Goal: Task Accomplishment & Management: Complete application form

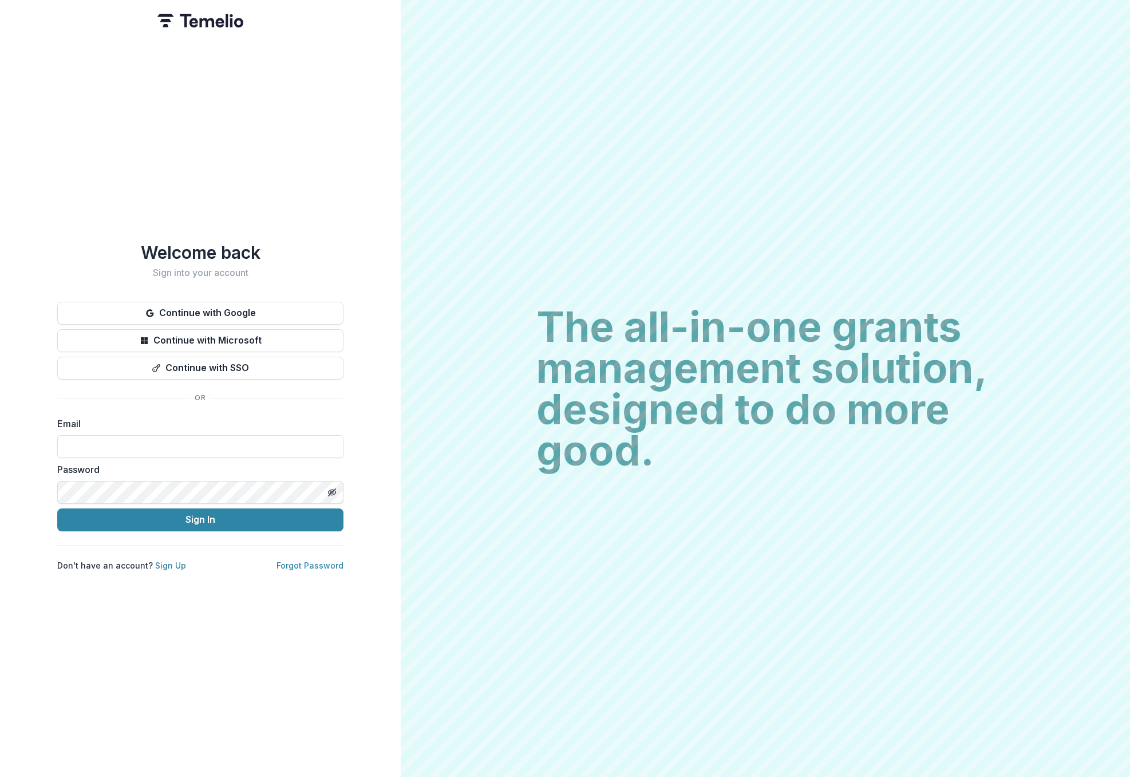
click at [107, 428] on div "Email" at bounding box center [200, 437] width 286 height 41
click at [122, 438] on input at bounding box center [200, 446] width 286 height 23
type input "**********"
click at [184, 512] on button "Sign In" at bounding box center [200, 519] width 286 height 23
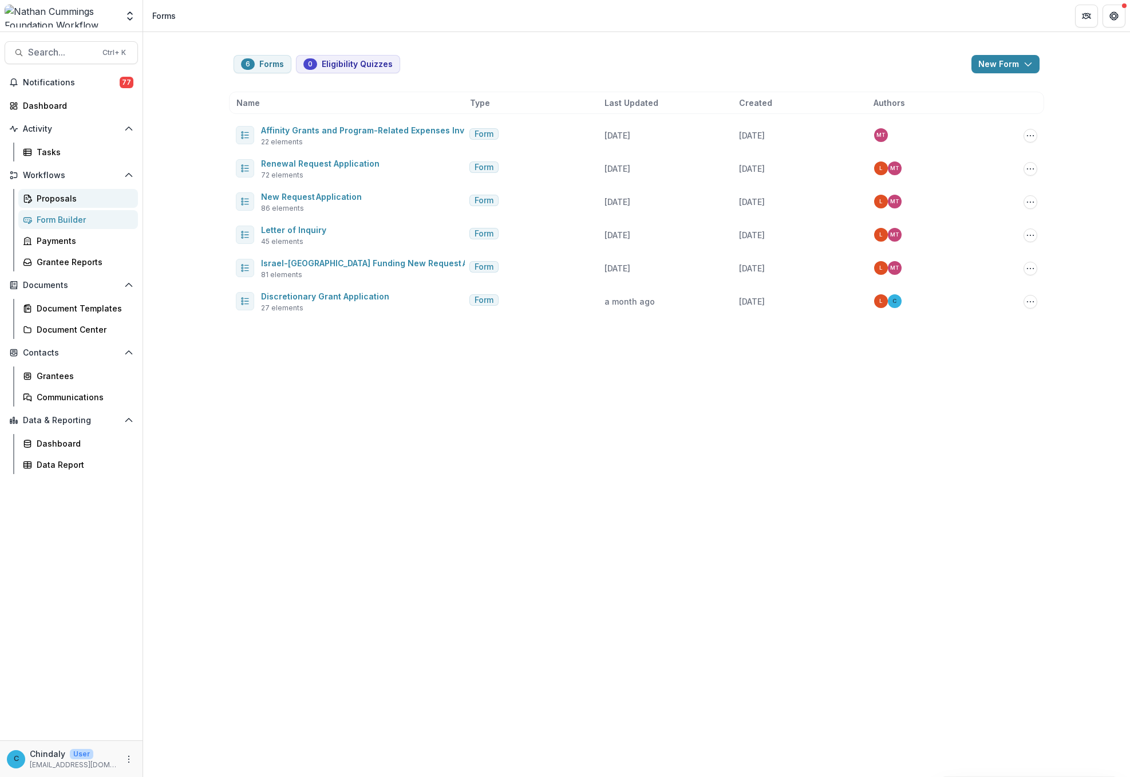
click at [45, 197] on div "Proposals" at bounding box center [83, 198] width 92 height 12
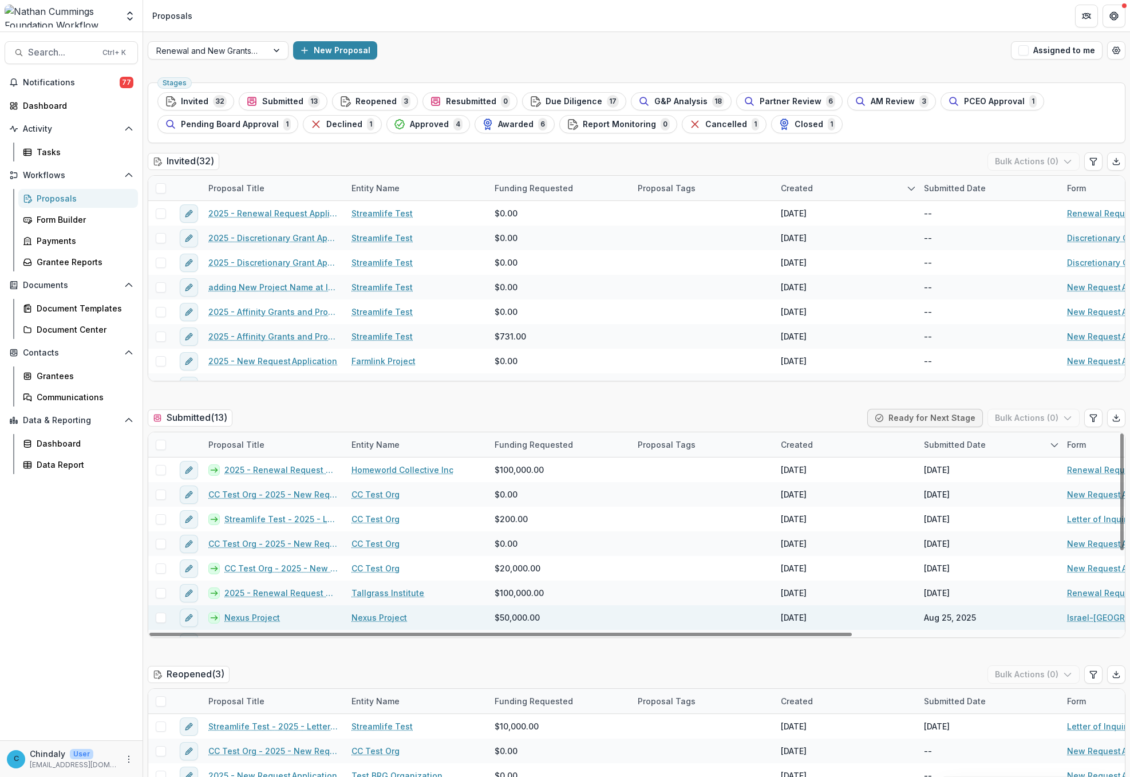
click at [264, 620] on link "Nexus Project" at bounding box center [252, 617] width 56 height 12
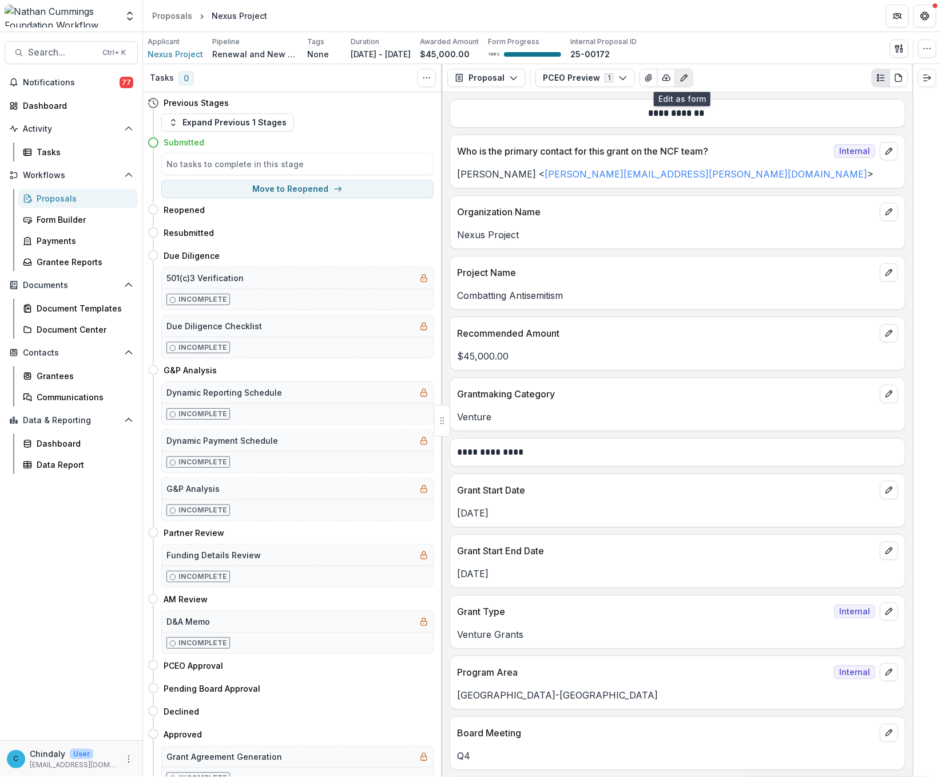
click at [685, 78] on icon "Edit as form" at bounding box center [684, 77] width 9 height 9
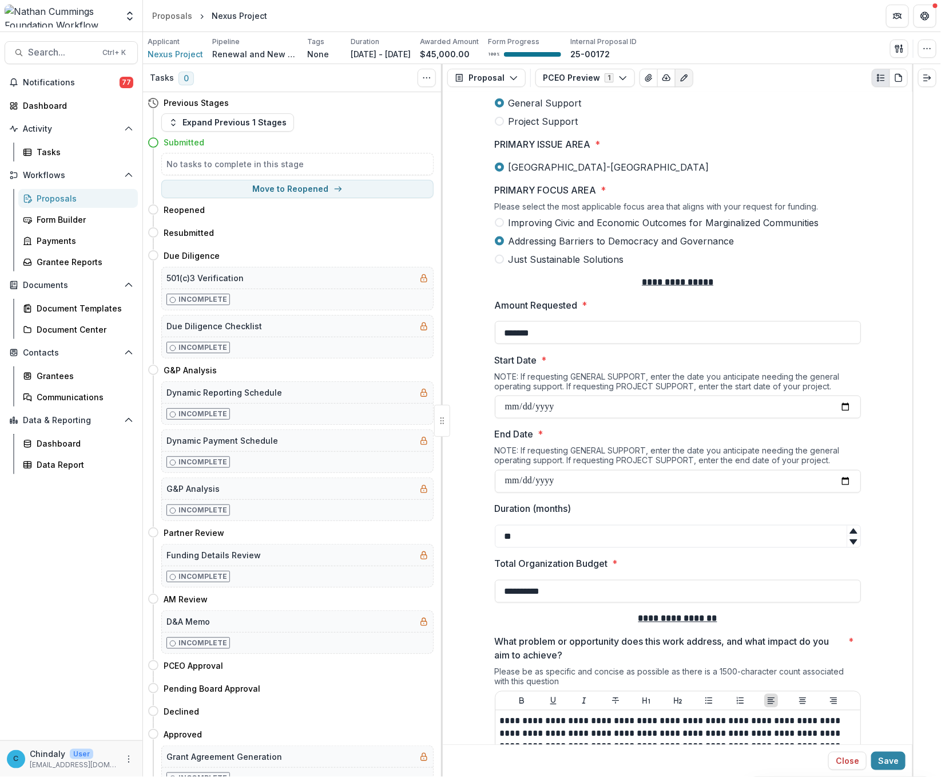
scroll to position [598, 0]
click at [582, 540] on input "**" at bounding box center [678, 535] width 366 height 23
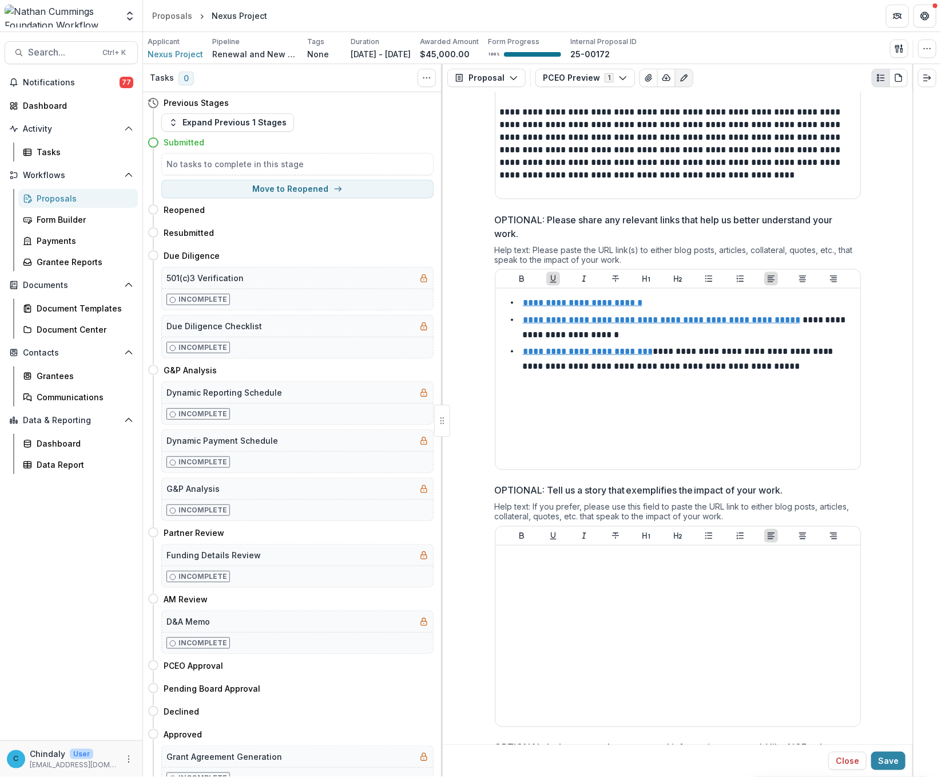
scroll to position [4375, 0]
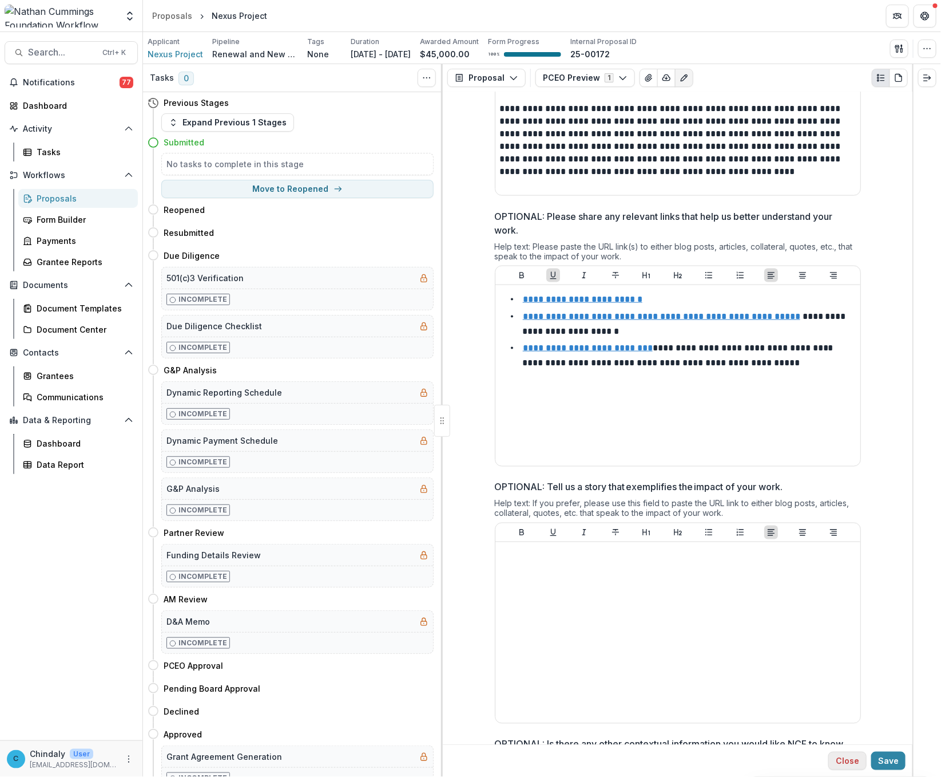
click at [838, 763] on button "Close" at bounding box center [848, 760] width 38 height 18
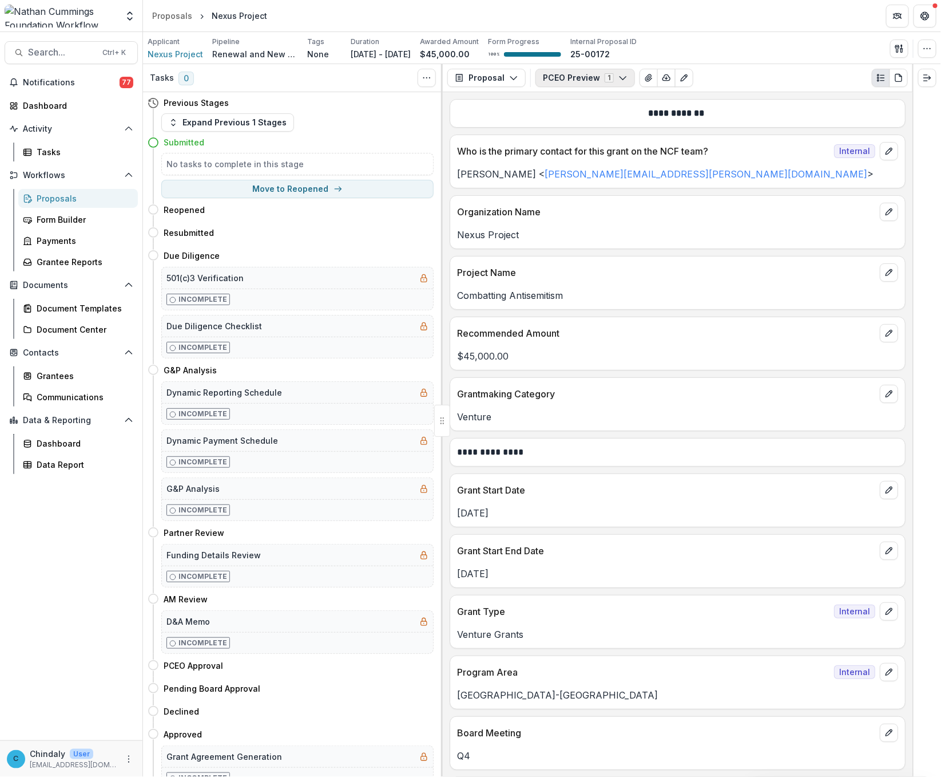
click at [580, 69] on button "PCEO Preview 1" at bounding box center [586, 78] width 100 height 18
click at [581, 117] on span "PCEO Preview Internal" at bounding box center [610, 121] width 105 height 13
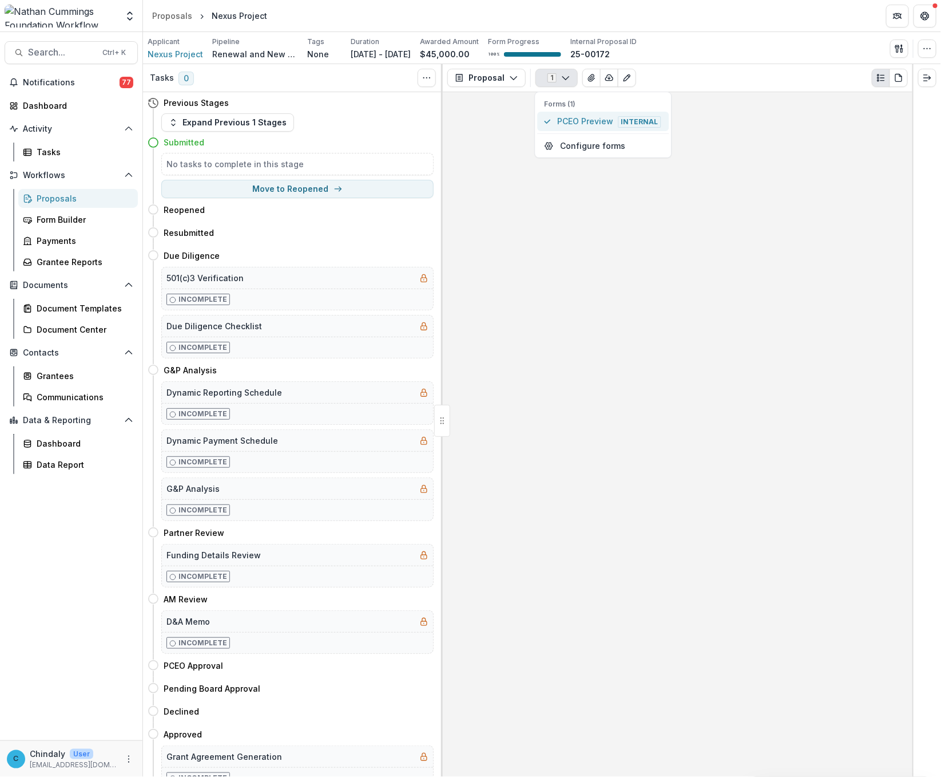
click at [585, 124] on span "PCEO Preview Internal" at bounding box center [610, 121] width 105 height 13
click at [213, 119] on button "Expand Previous 1 Stages" at bounding box center [227, 122] width 133 height 18
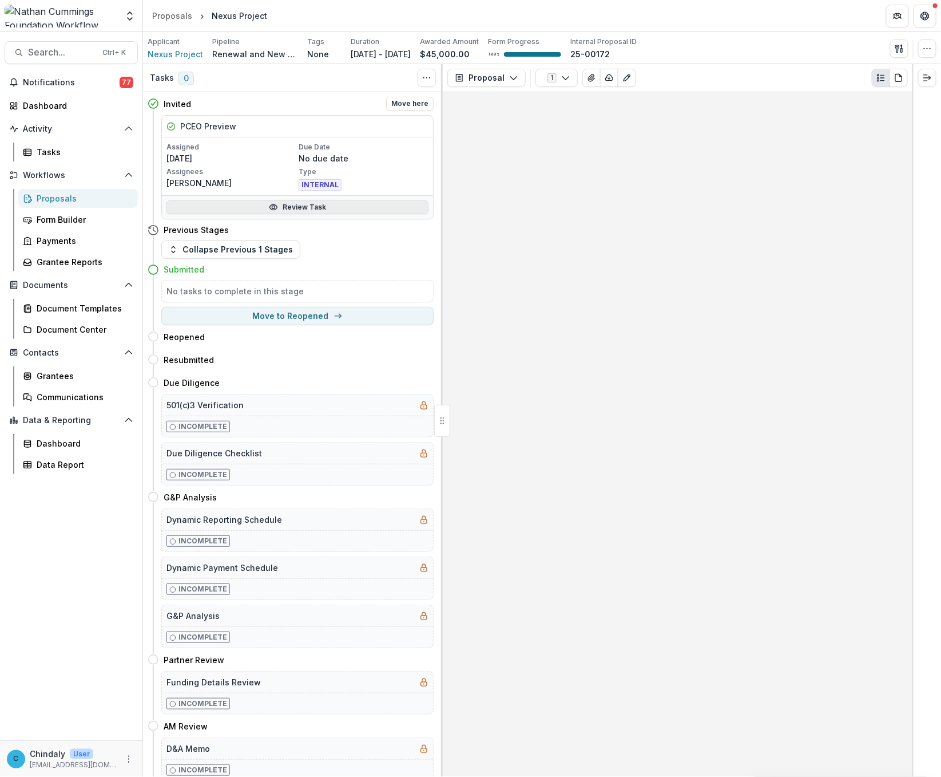
click at [242, 204] on link "Review Task" at bounding box center [298, 207] width 262 height 14
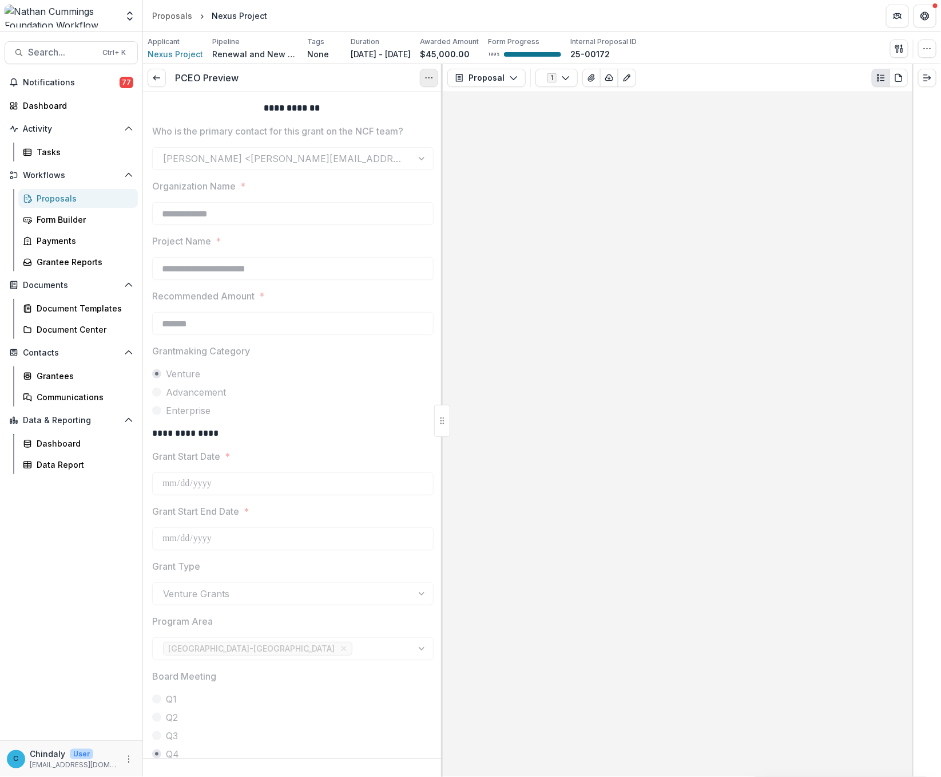
click at [429, 76] on icon "Options" at bounding box center [429, 77] width 9 height 9
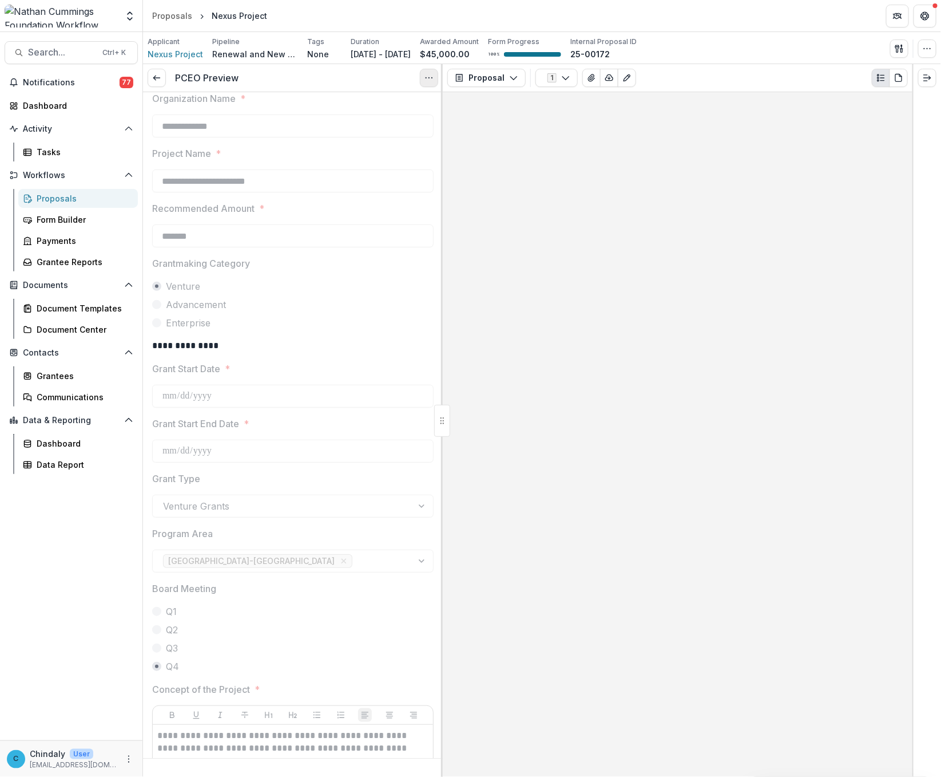
scroll to position [86, 0]
click at [430, 74] on icon "Options" at bounding box center [429, 77] width 9 height 9
drag, startPoint x: 373, startPoint y: 129, endPoint x: 441, endPoint y: 313, distance: 196.5
click at [412, 297] on div "**********" at bounding box center [293, 420] width 300 height 712
click at [560, 346] on div at bounding box center [678, 434] width 470 height 684
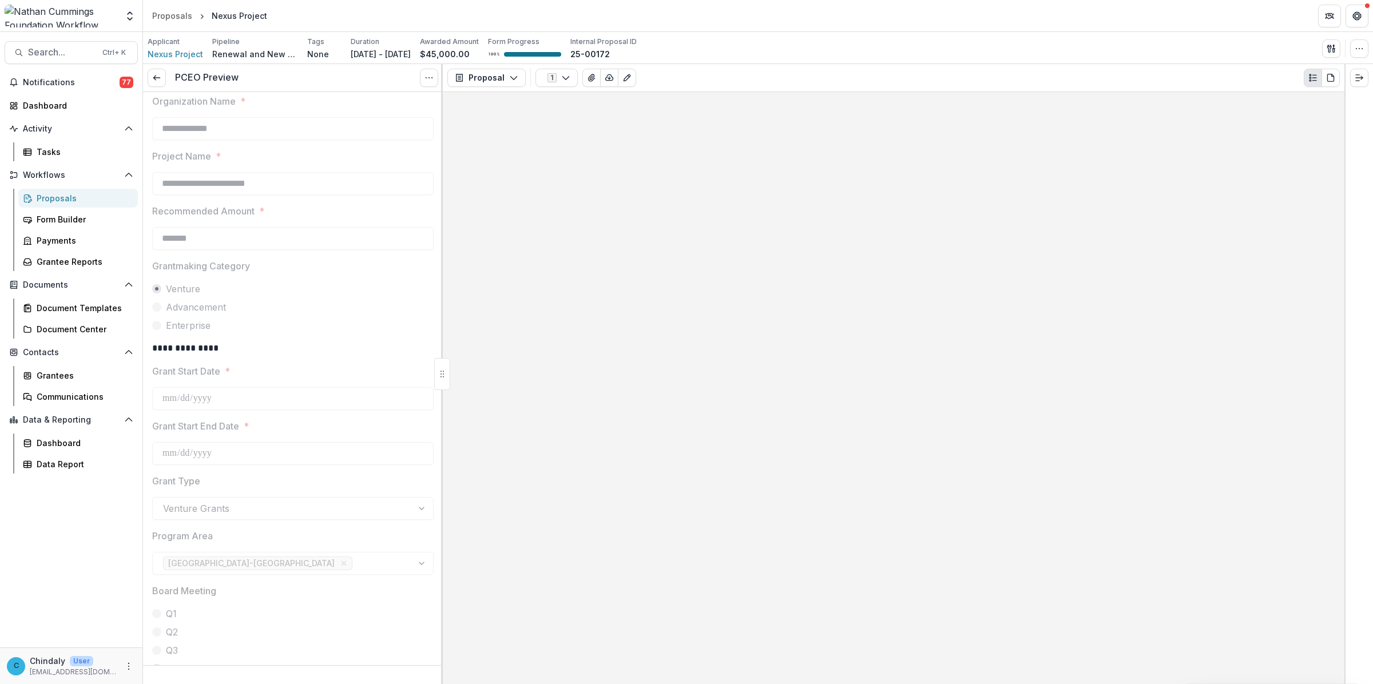
scroll to position [85, 0]
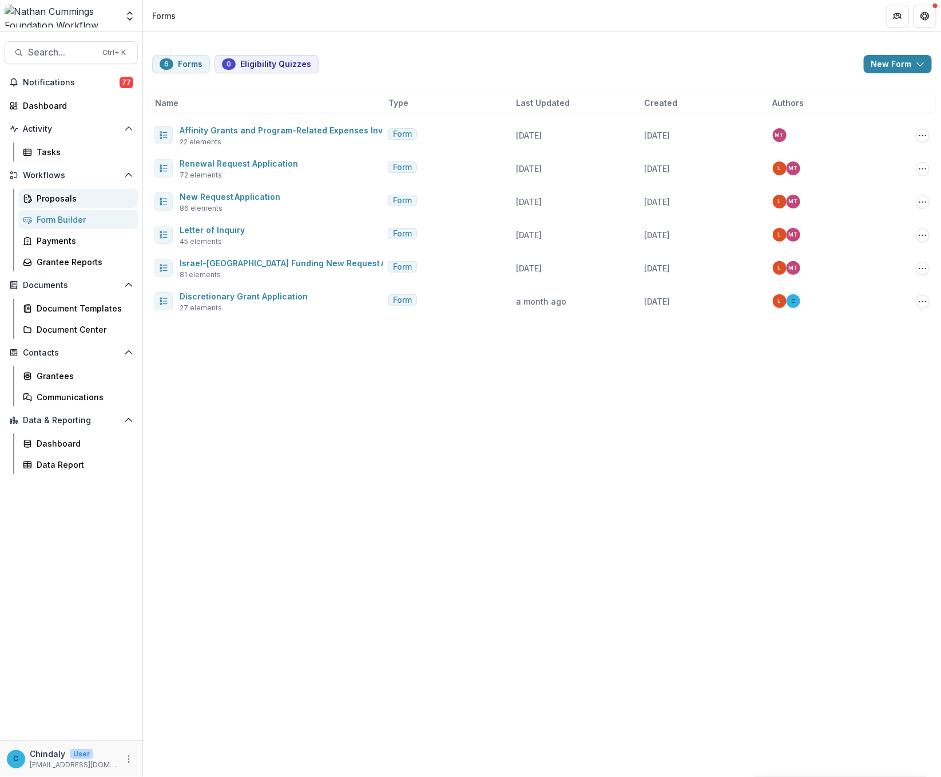
click at [69, 199] on div "Proposals" at bounding box center [83, 198] width 92 height 12
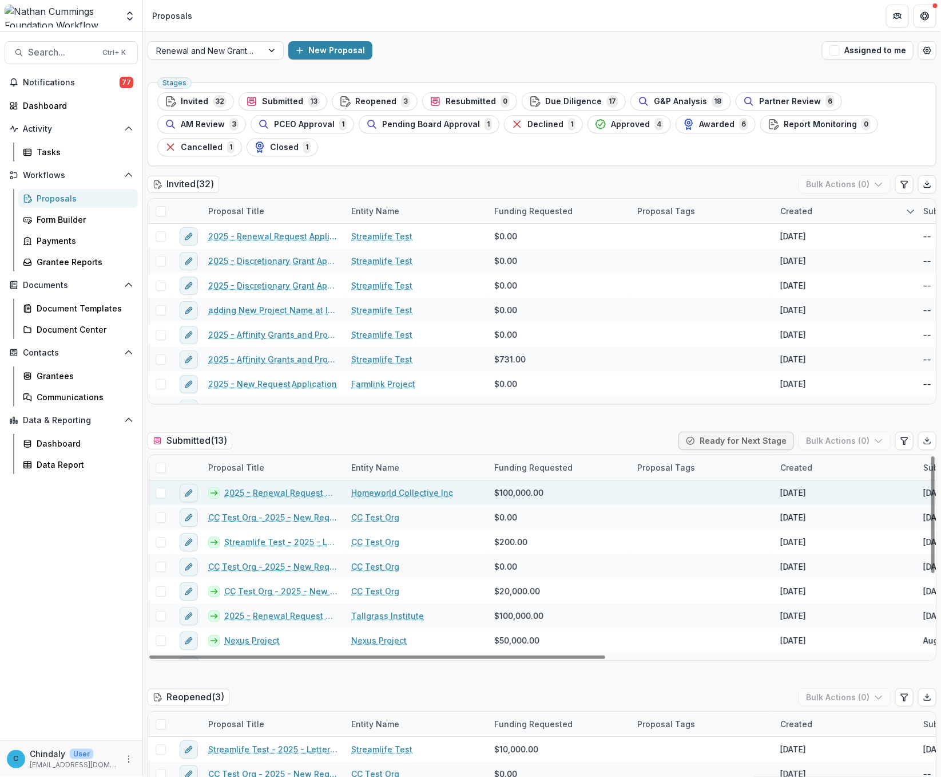
click at [297, 496] on link "2025 - Renewal Request Application" at bounding box center [280, 492] width 113 height 12
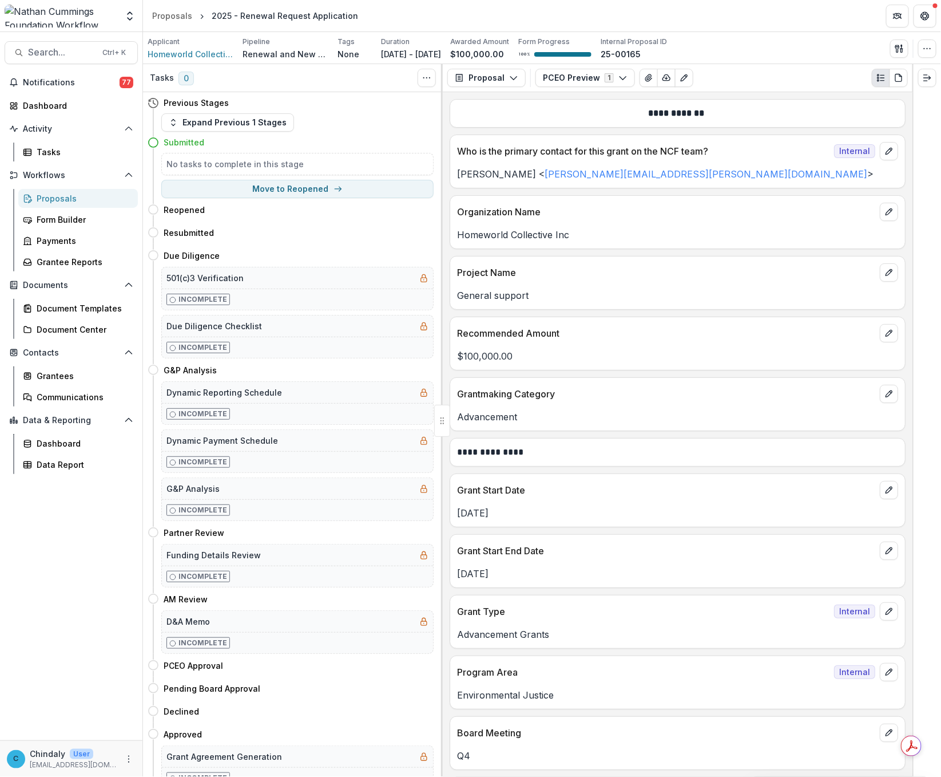
click at [77, 195] on div "Proposals" at bounding box center [83, 198] width 92 height 12
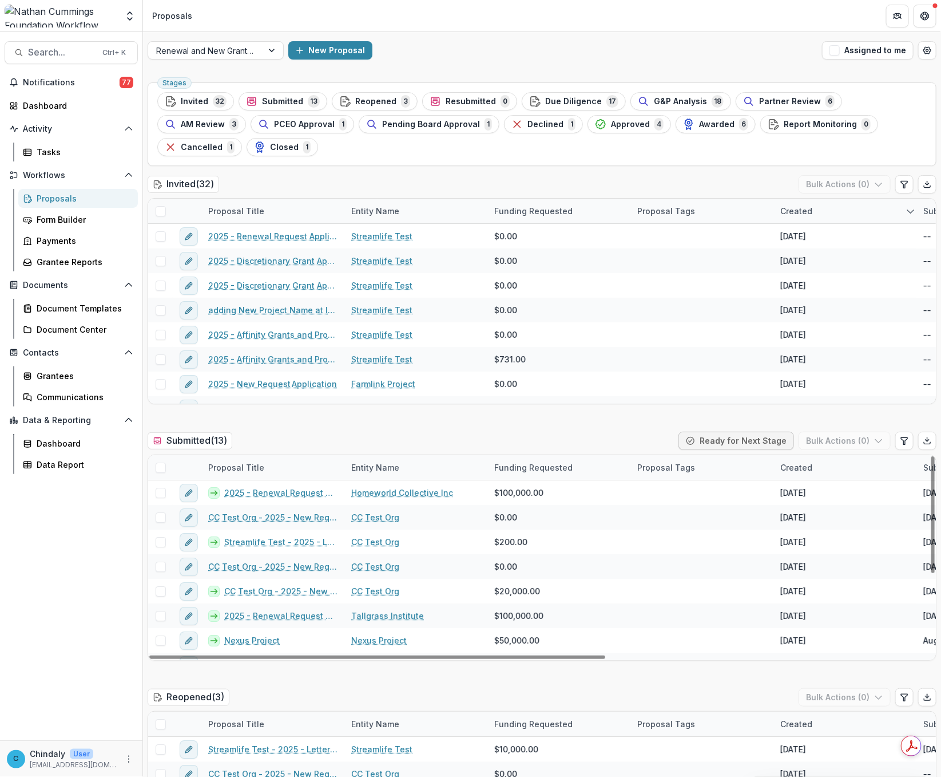
click at [785, 469] on div "Created" at bounding box center [797, 467] width 46 height 12
click at [844, 538] on span "Sort Descending" at bounding box center [830, 539] width 66 height 10
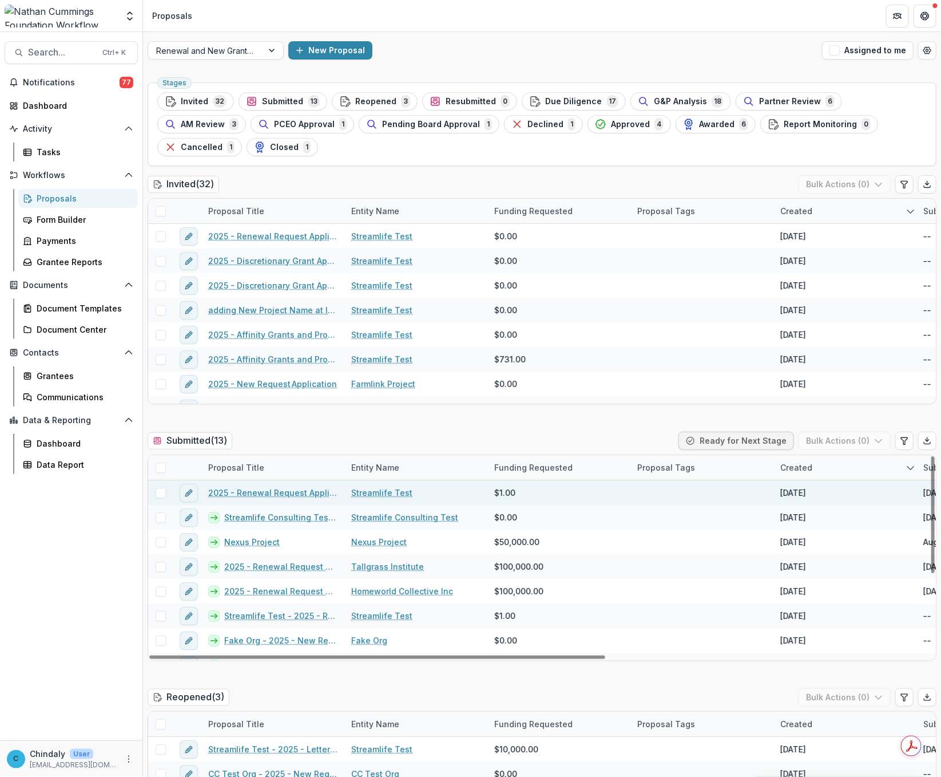
click at [292, 498] on link "2025 - Renewal Request Application" at bounding box center [272, 492] width 129 height 12
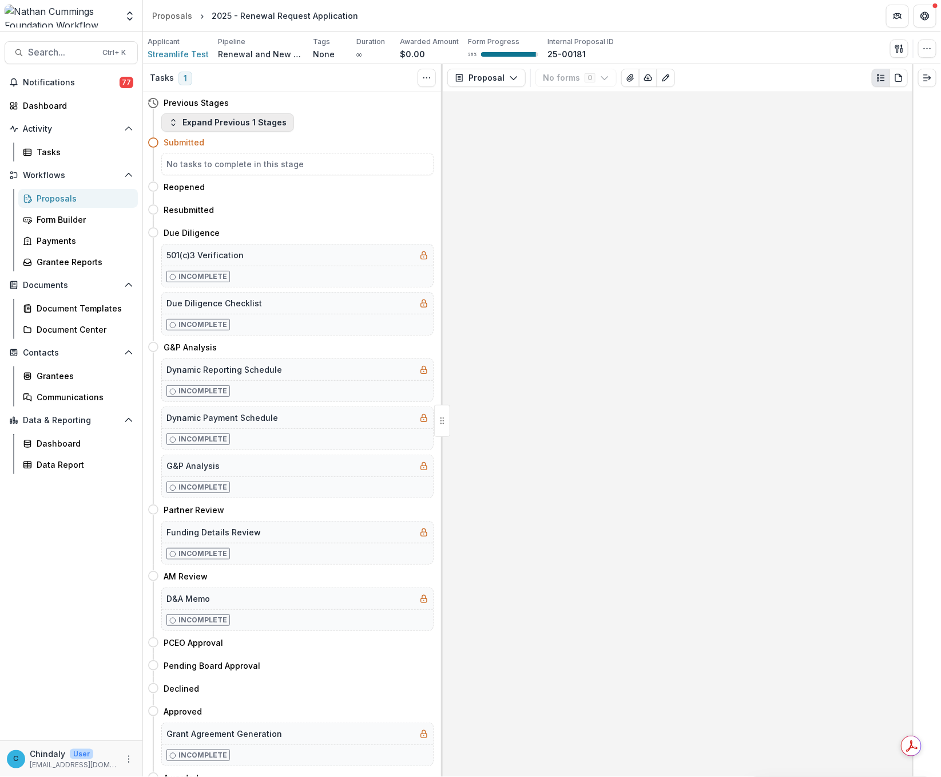
click at [216, 117] on button "Expand Previous 1 Stages" at bounding box center [227, 122] width 133 height 18
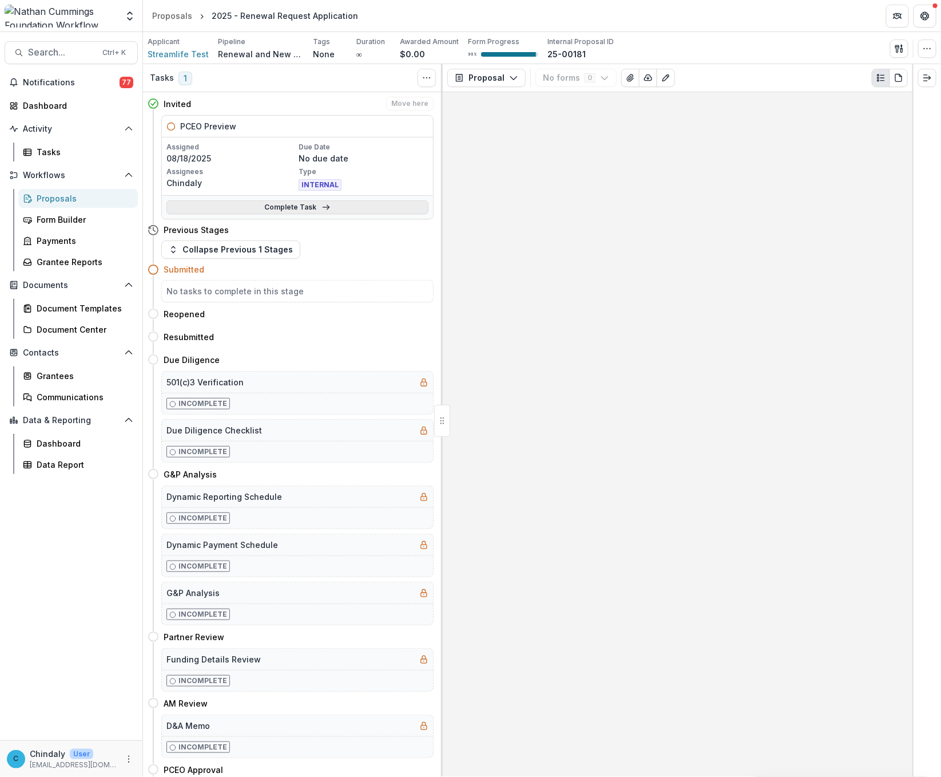
click at [247, 203] on link "Complete Task" at bounding box center [298, 207] width 262 height 14
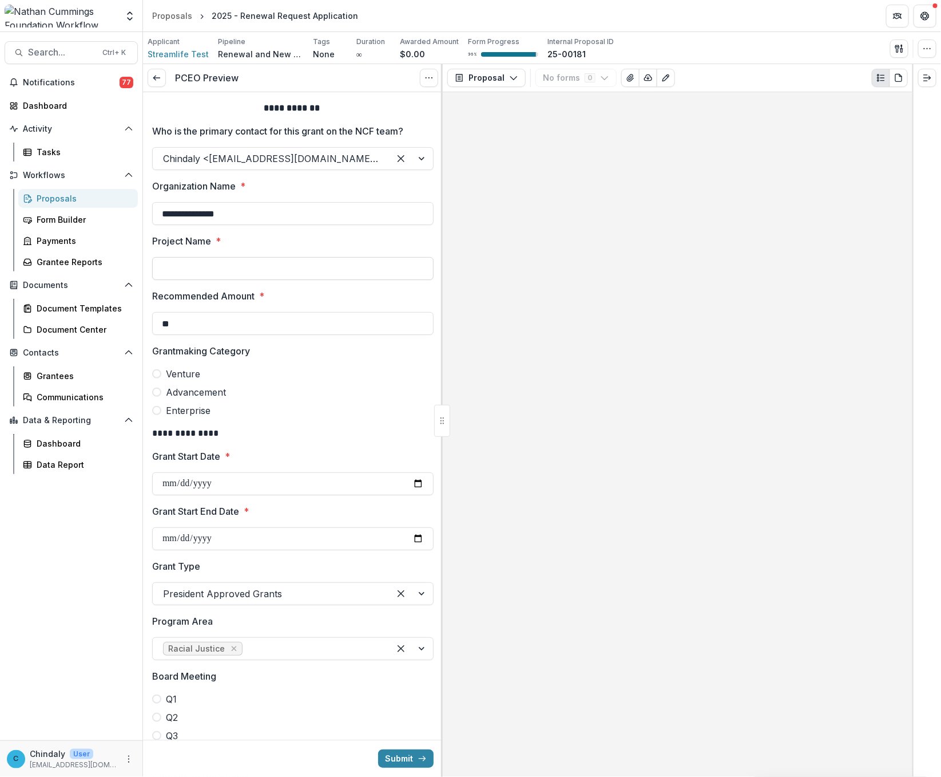
click at [311, 263] on input "Project Name *" at bounding box center [293, 268] width 282 height 23
type input "**********"
click at [240, 323] on input "**" at bounding box center [293, 323] width 282 height 23
type input "*******"
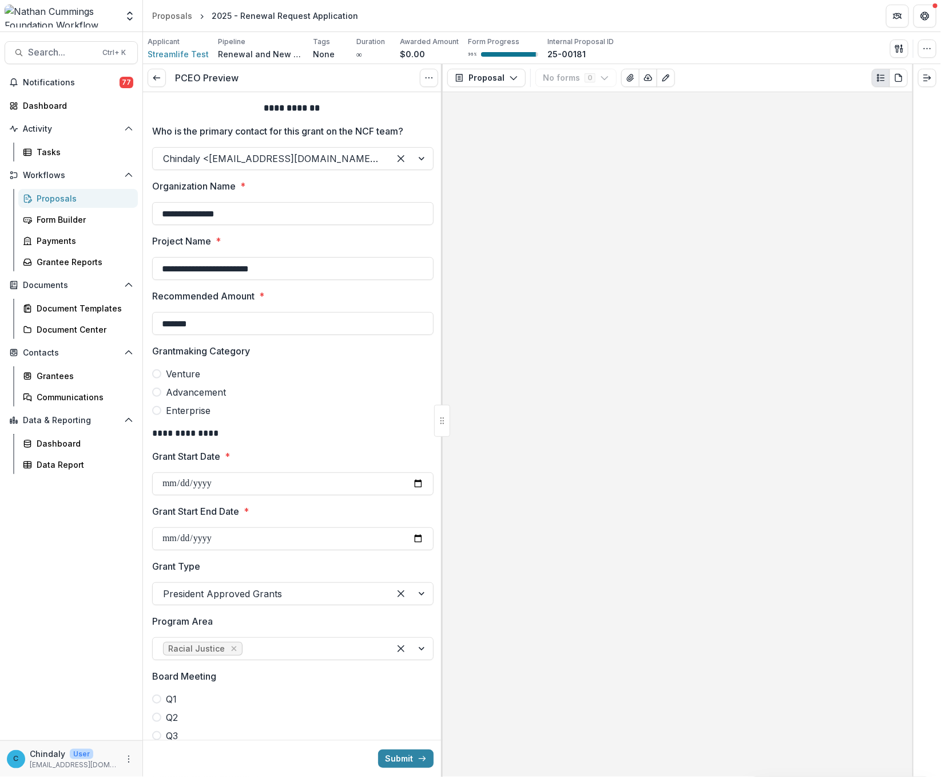
click at [160, 375] on span at bounding box center [156, 373] width 9 height 9
click at [239, 477] on input "Grant Start Date *" at bounding box center [293, 483] width 282 height 23
click at [367, 488] on input "Grant Start Date *" at bounding box center [293, 483] width 282 height 23
type input "**********"
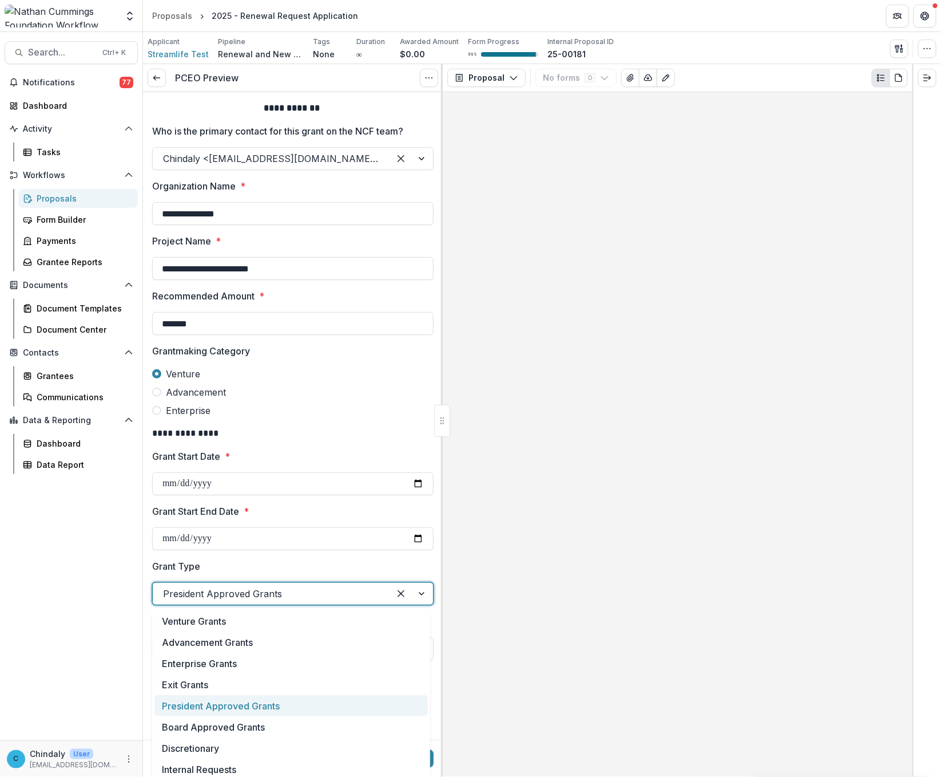
click at [251, 591] on div at bounding box center [271, 593] width 216 height 16
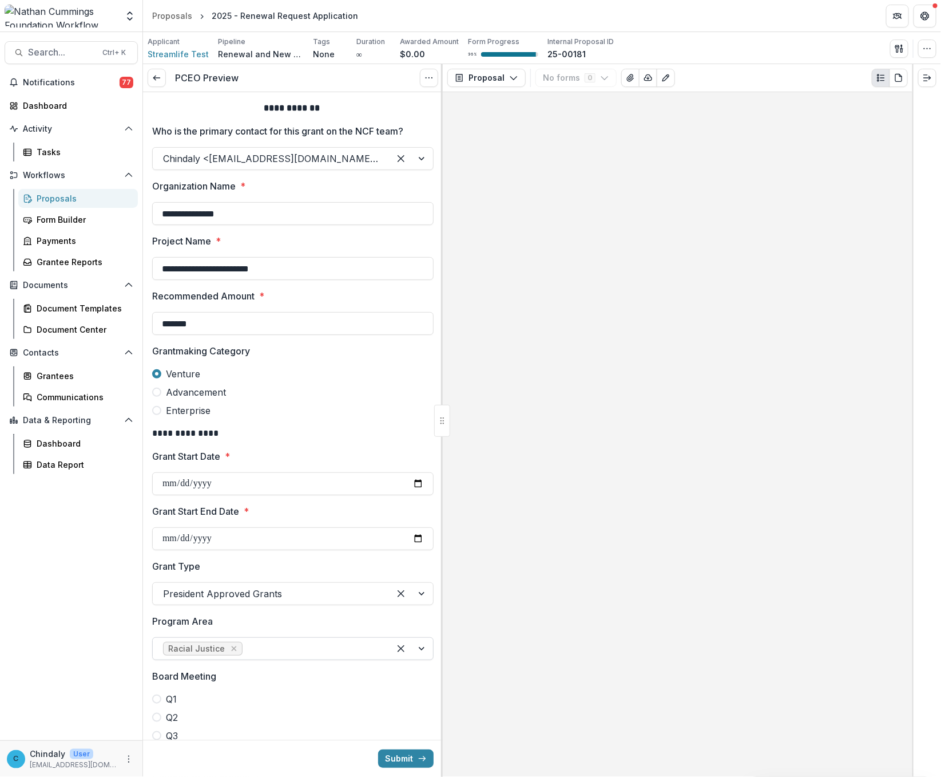
click at [264, 651] on div at bounding box center [312, 648] width 134 height 16
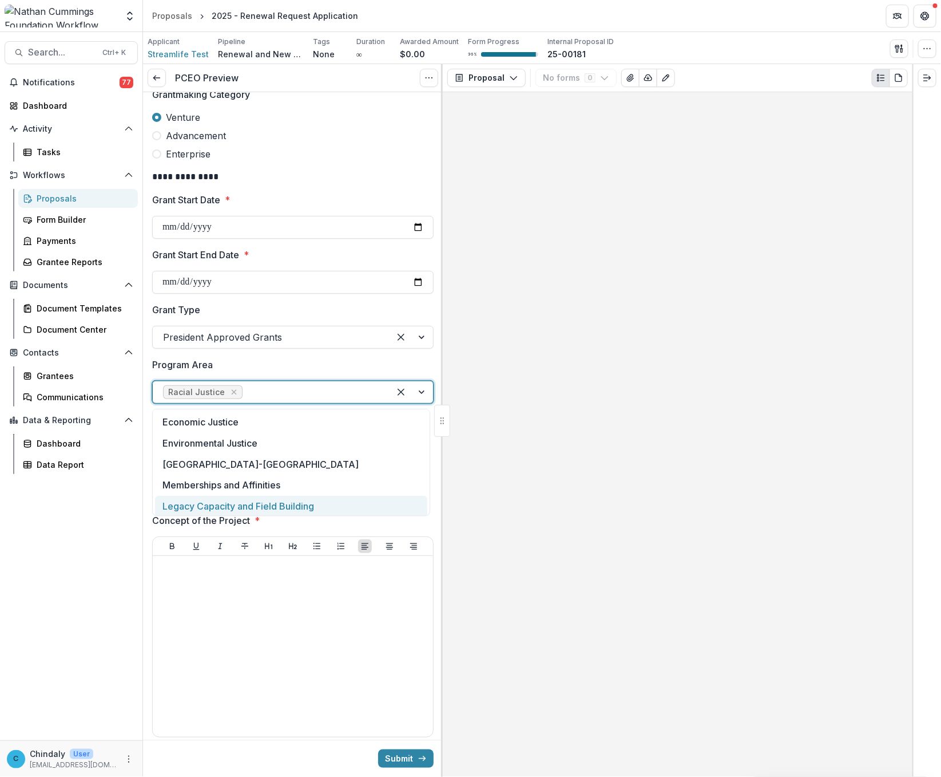
click at [476, 517] on div at bounding box center [678, 434] width 470 height 684
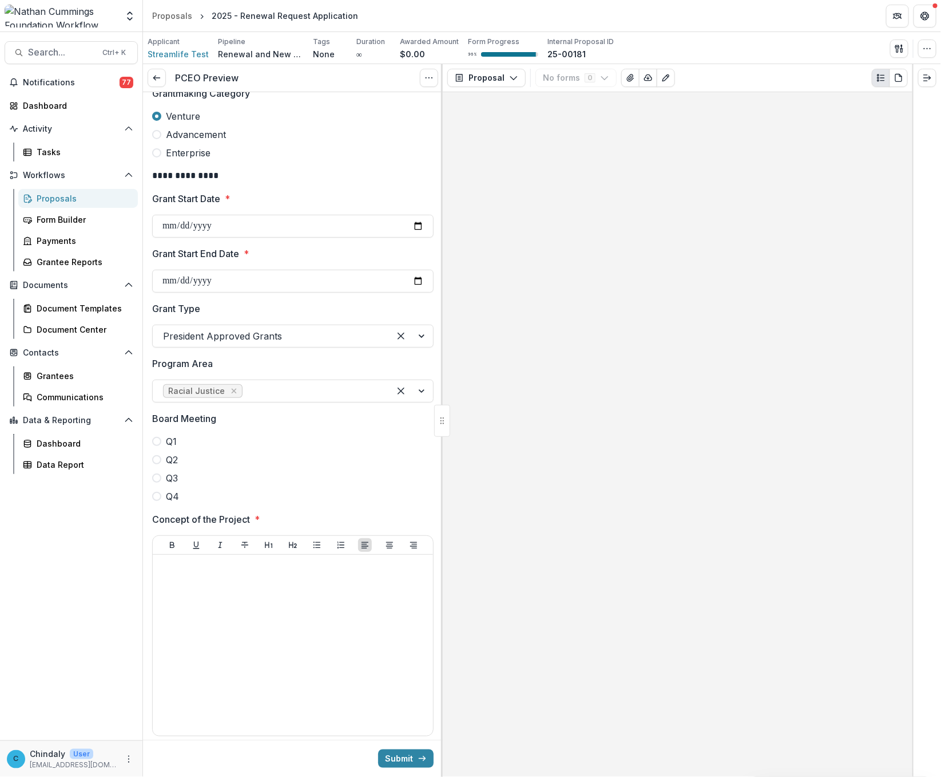
click at [161, 494] on label "Q4" at bounding box center [293, 496] width 282 height 14
click at [205, 593] on div at bounding box center [292, 645] width 271 height 172
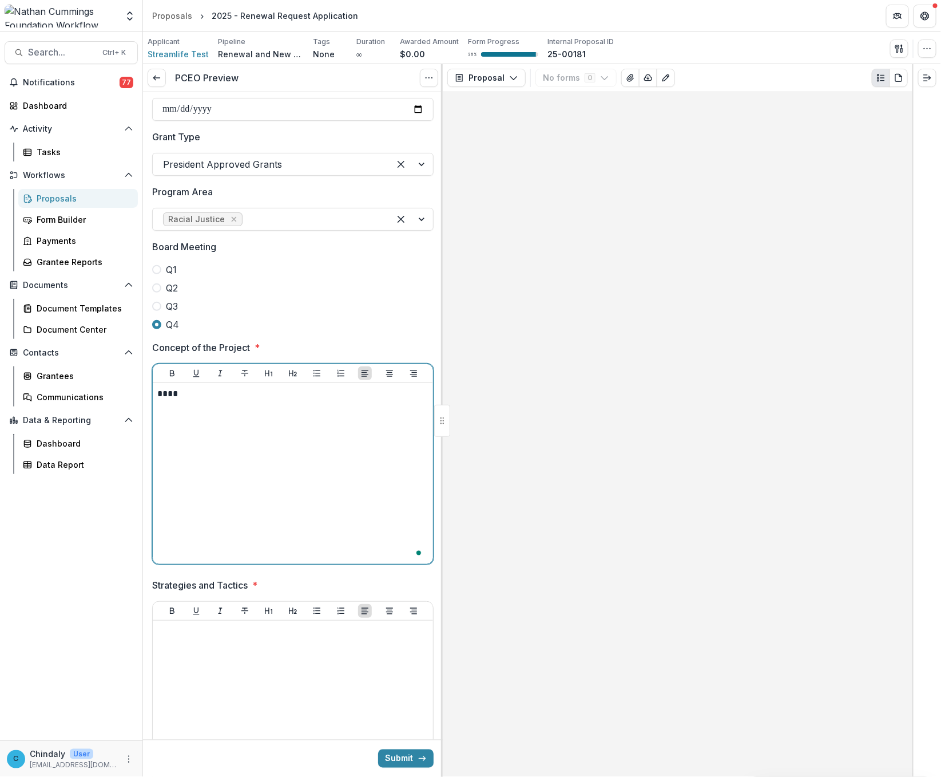
scroll to position [535, 0]
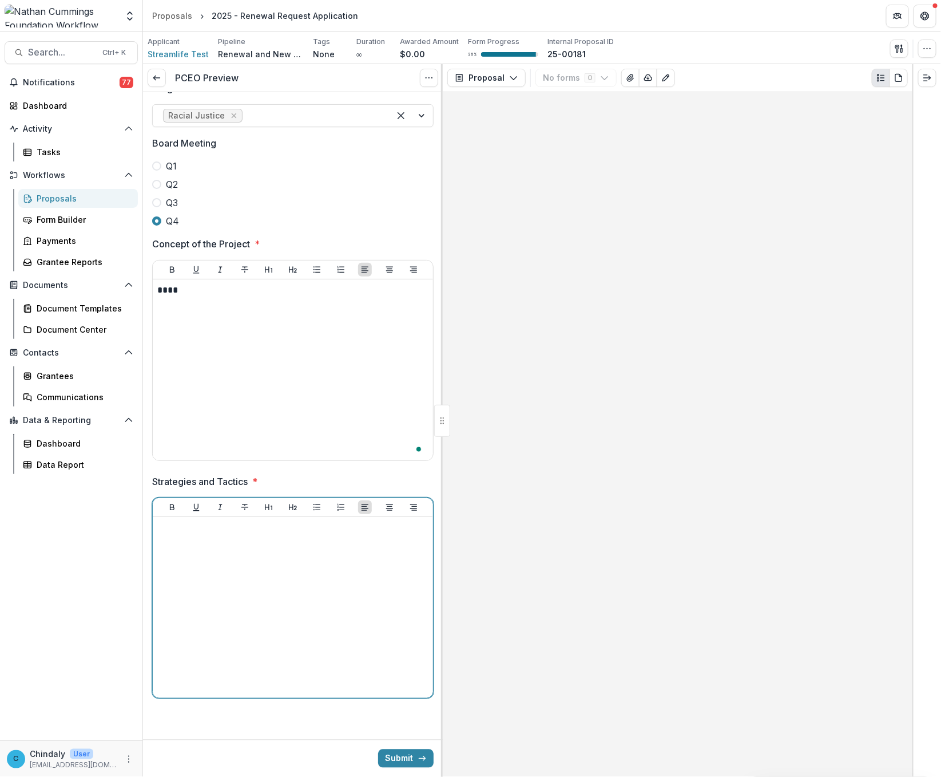
click at [253, 606] on div at bounding box center [292, 607] width 271 height 172
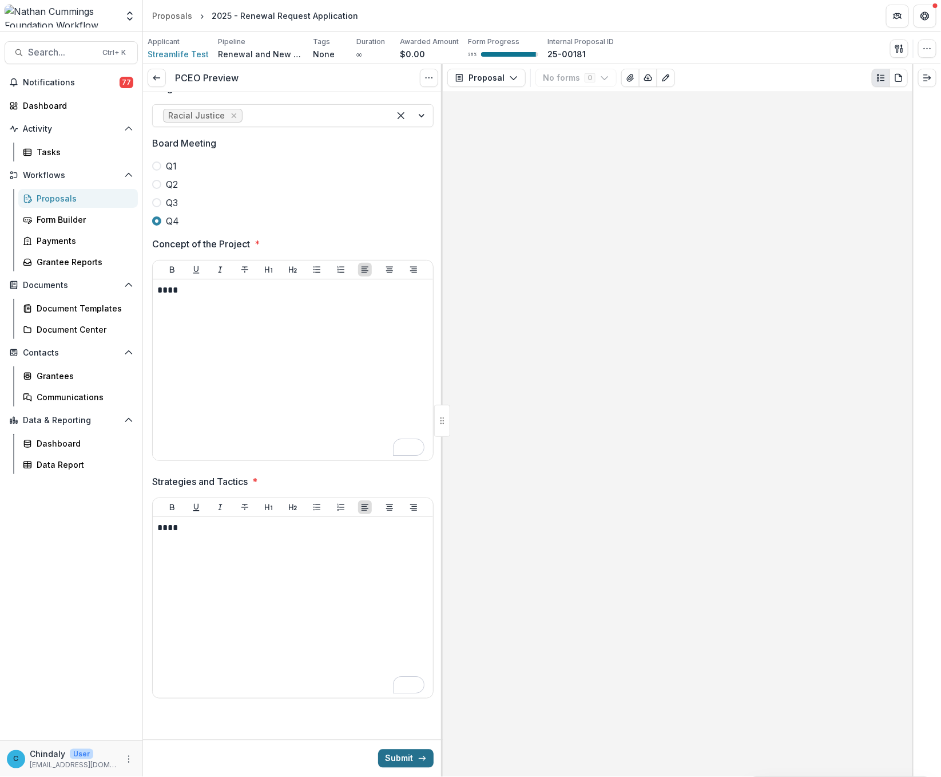
click at [383, 752] on button "Submit" at bounding box center [406, 758] width 56 height 18
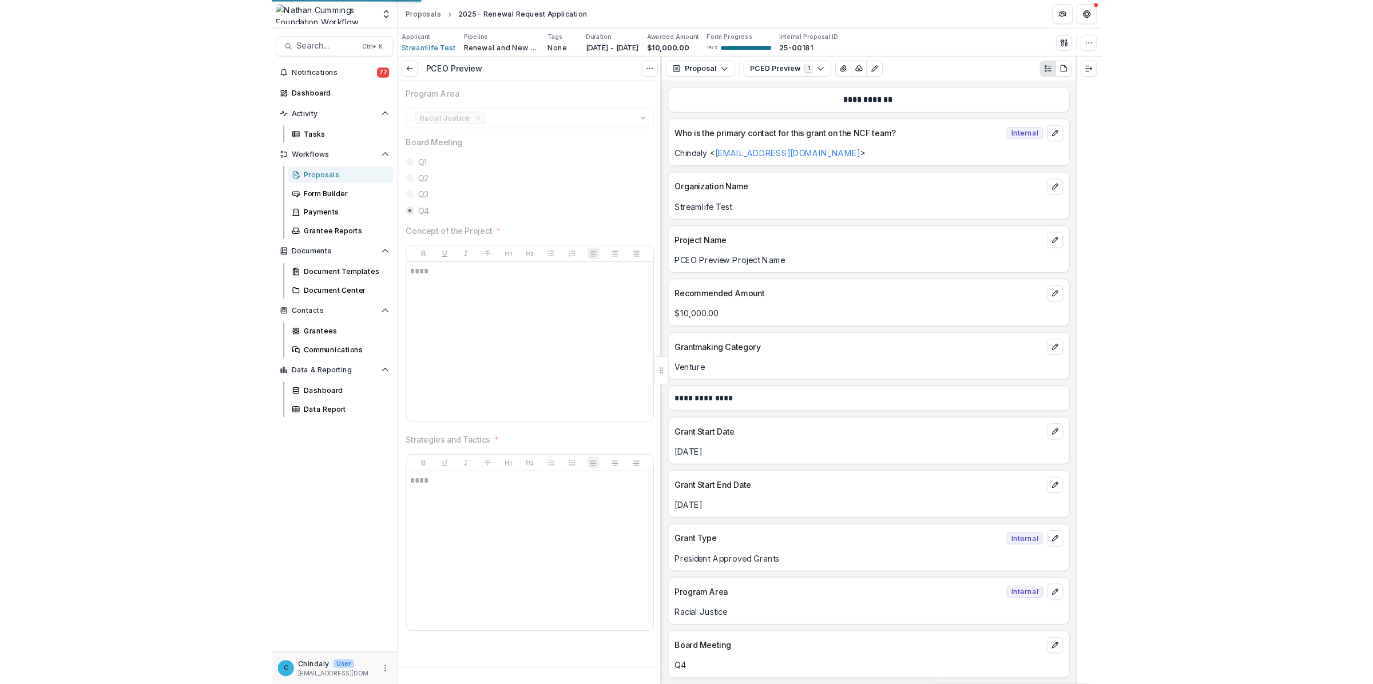
scroll to position [516, 0]
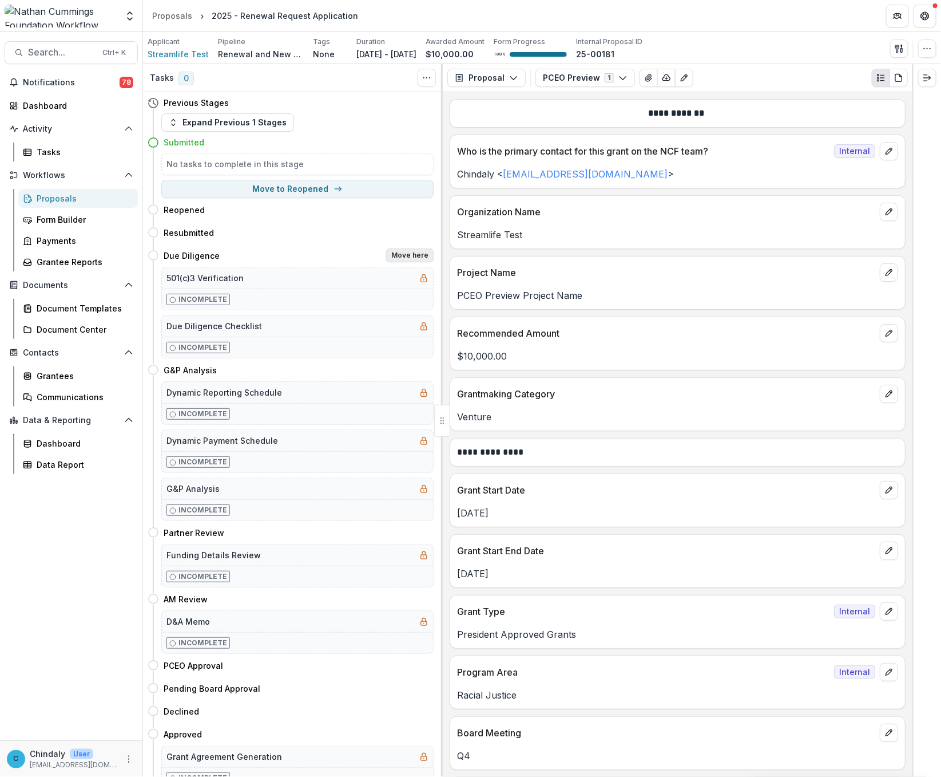
click at [414, 256] on button "Move here" at bounding box center [409, 255] width 47 height 14
select select "**********"
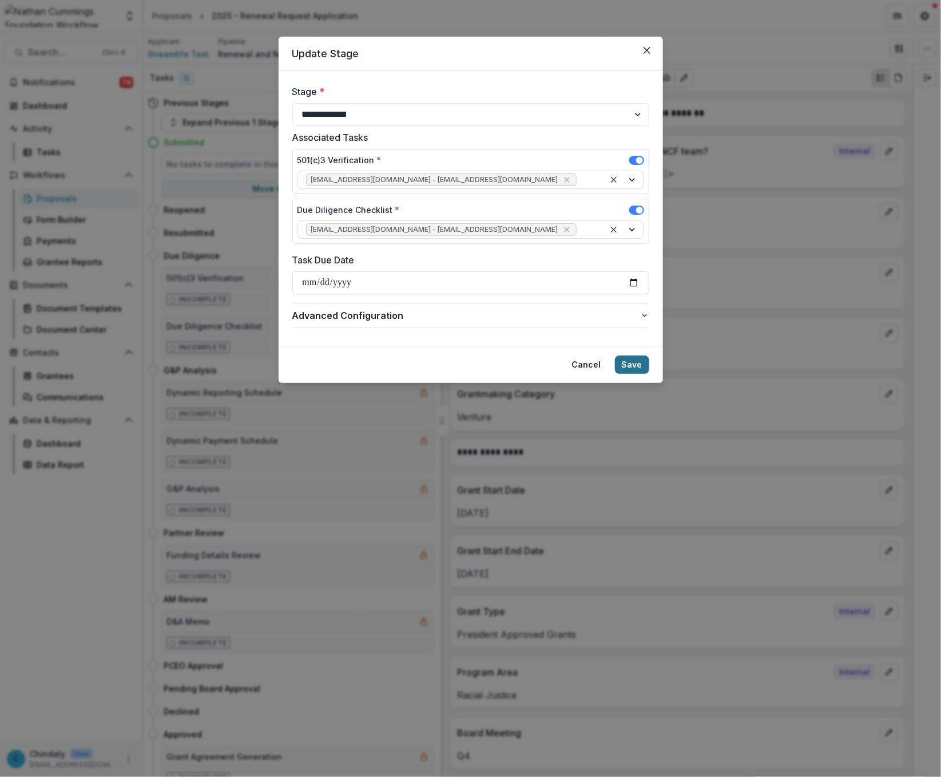
click at [639, 366] on button "Save" at bounding box center [632, 364] width 34 height 18
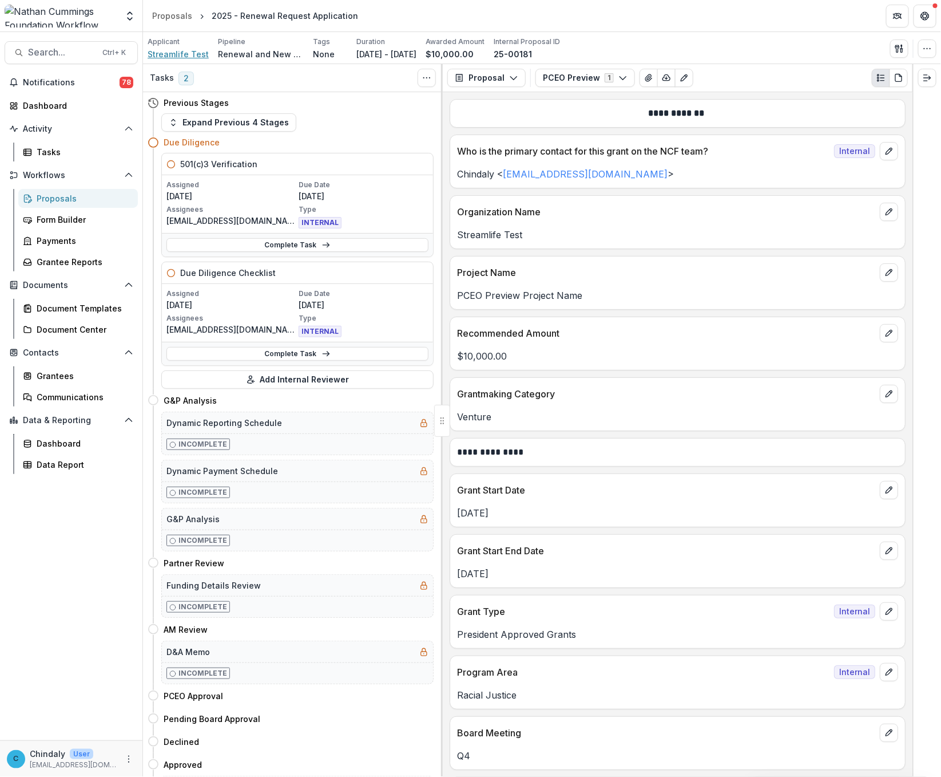
click at [189, 55] on span "Streamlife Test" at bounding box center [178, 54] width 61 height 12
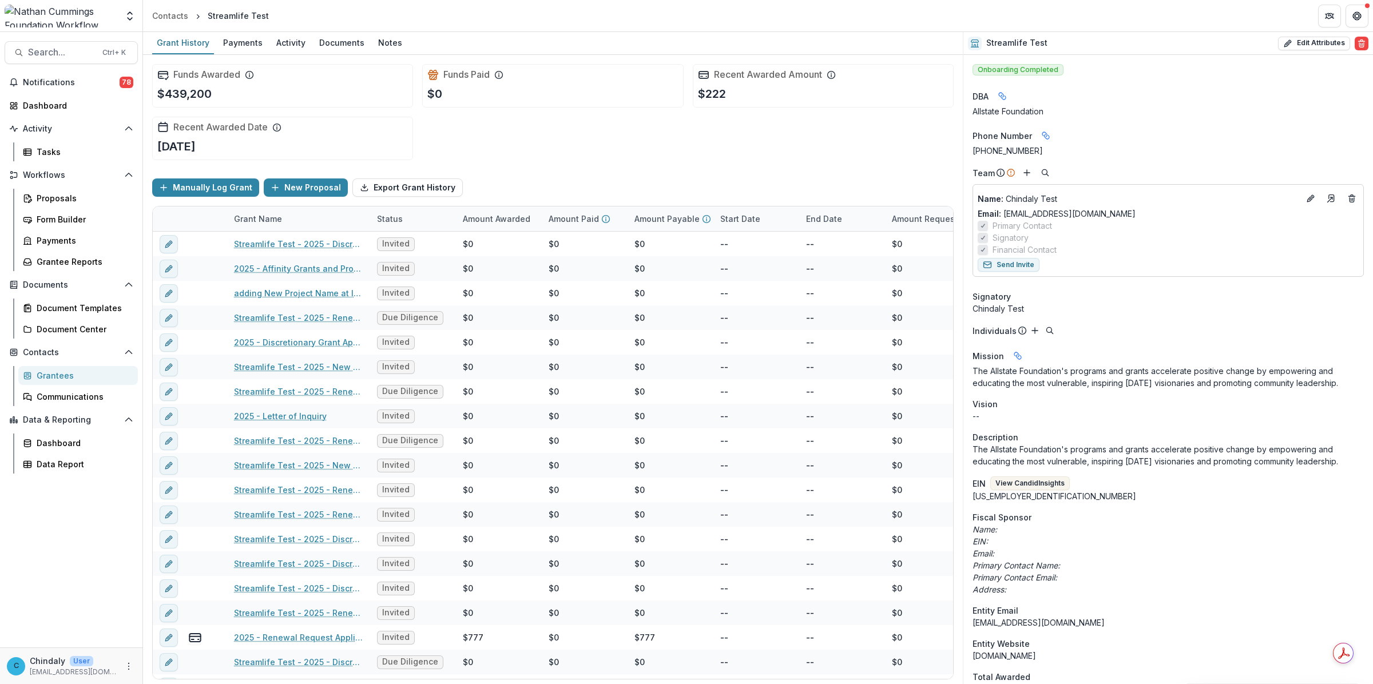
drag, startPoint x: 809, startPoint y: 2, endPoint x: 320, endPoint y: 5, distance: 488.7
click at [320, 5] on header "Contacts Streamlife Test" at bounding box center [758, 15] width 1230 height 31
